Goal: Navigation & Orientation: Understand site structure

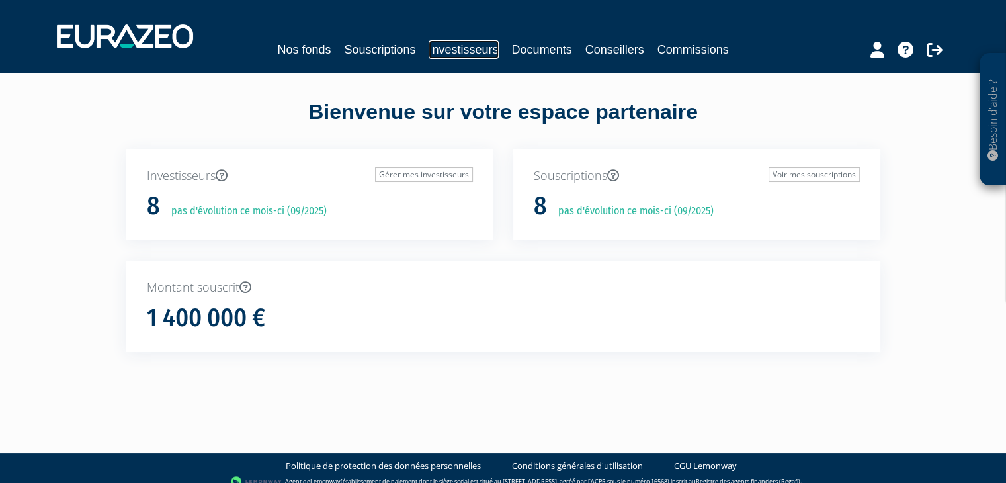
click at [476, 48] on link "Investisseurs" at bounding box center [462, 49] width 69 height 19
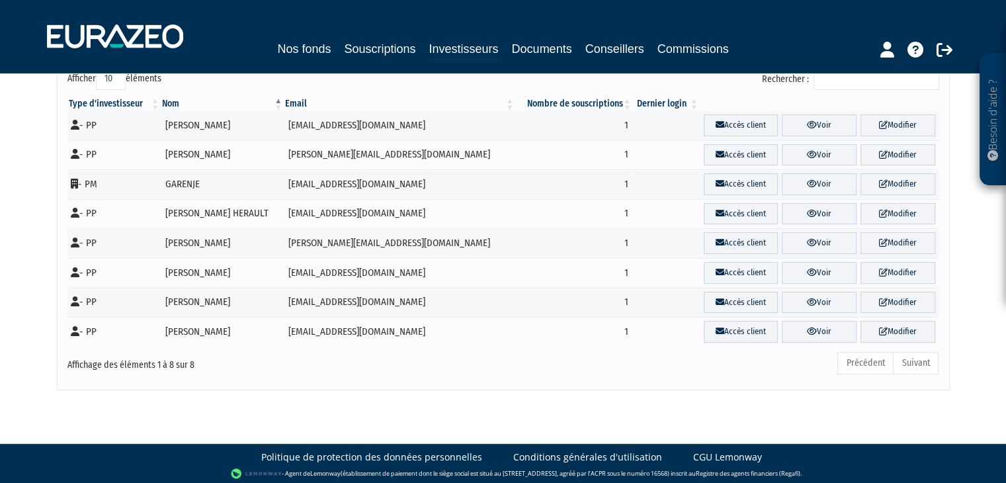
scroll to position [53, 0]
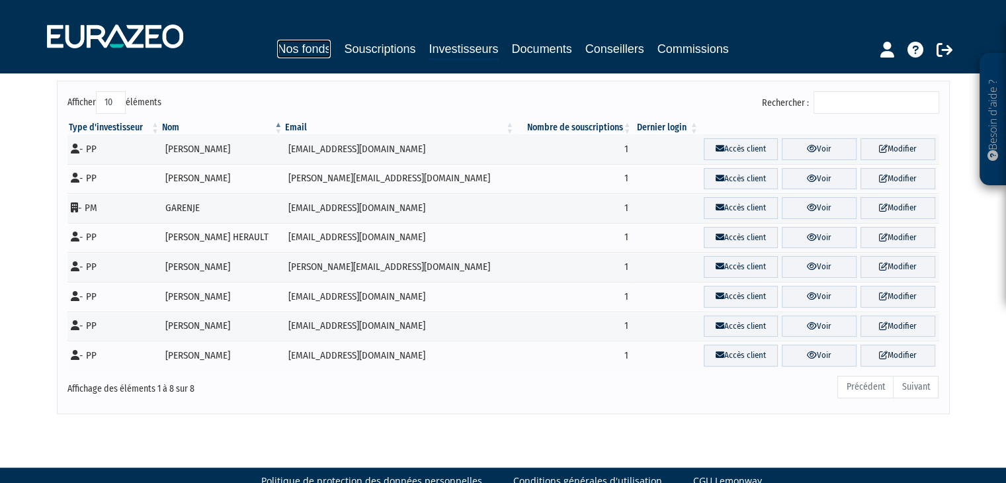
click at [302, 47] on link "Nos fonds" at bounding box center [304, 49] width 54 height 19
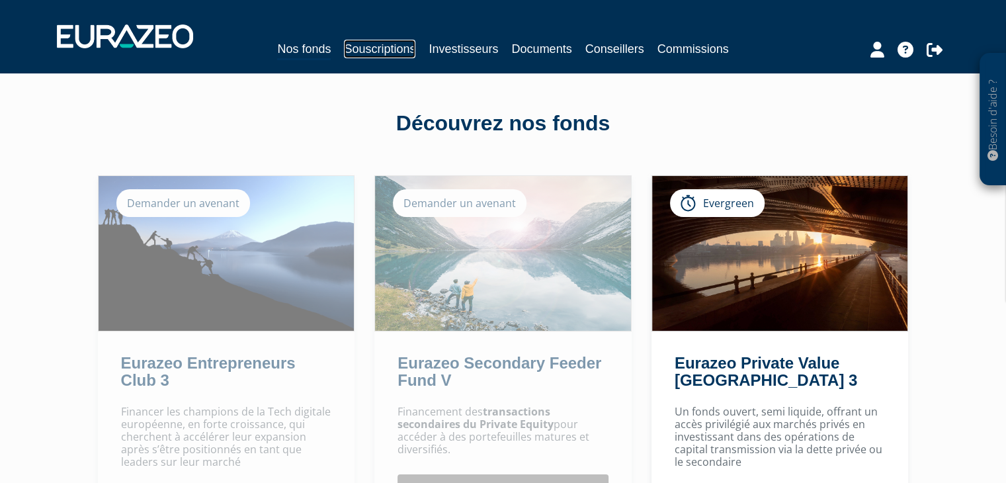
click at [396, 45] on link "Souscriptions" at bounding box center [379, 49] width 71 height 19
